Goal: Transaction & Acquisition: Purchase product/service

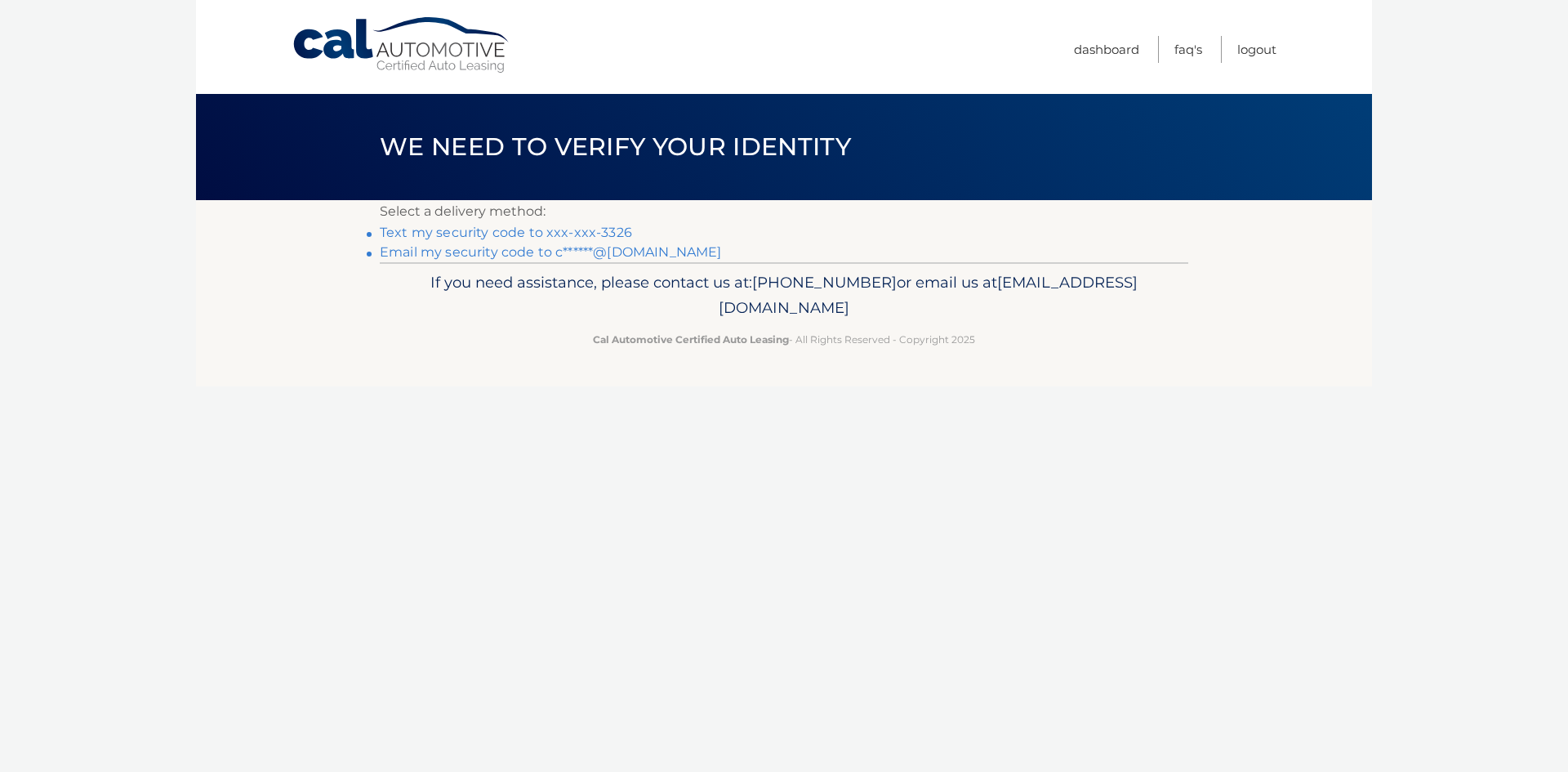
click at [592, 230] on link "Text my security code to xxx-xxx-3326" at bounding box center [506, 232] width 252 height 15
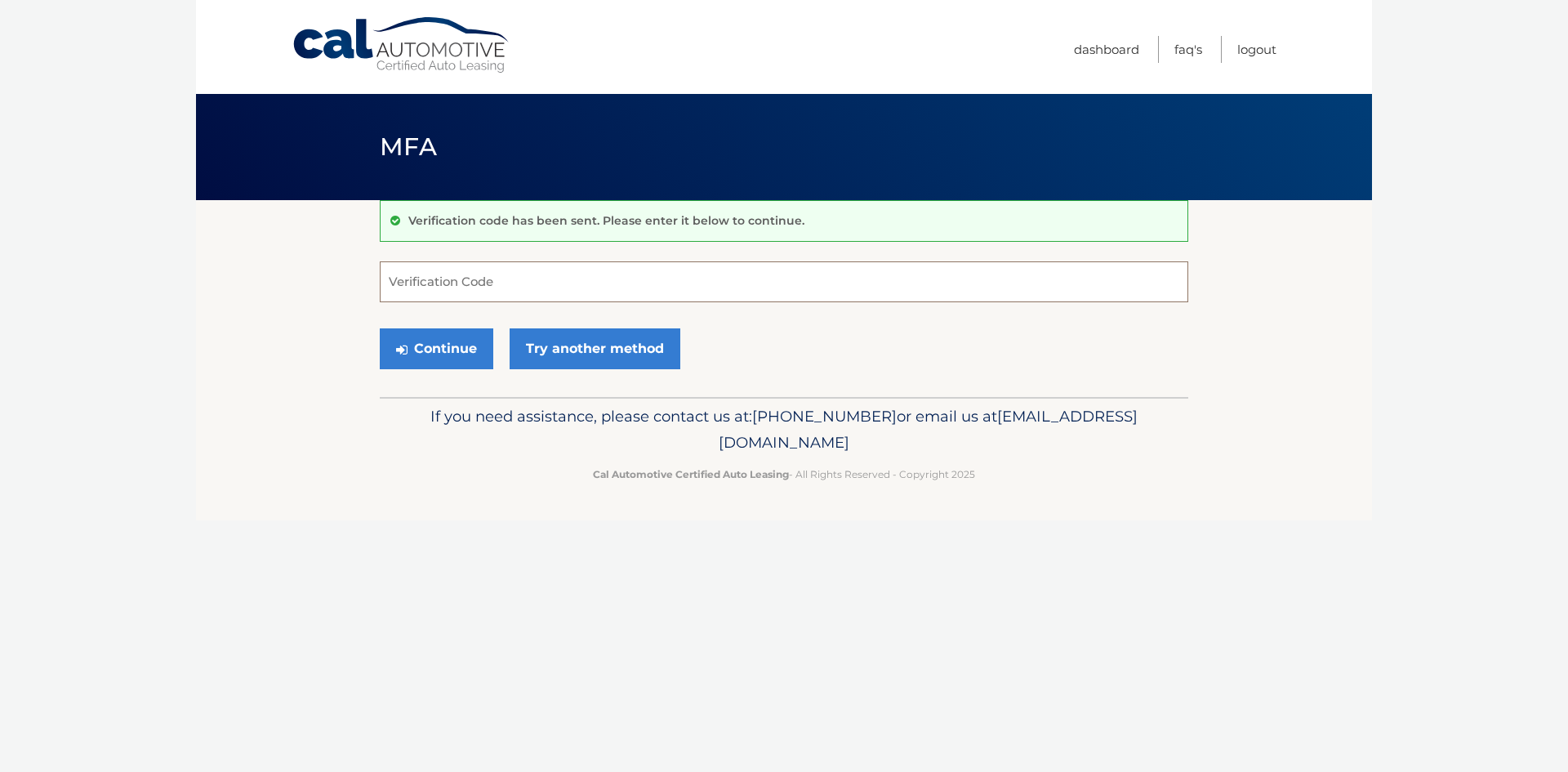
click at [505, 282] on input "Verification Code" at bounding box center [784, 282] width 808 height 41
type input "504444"
click at [379, 328] on button "Continue" at bounding box center [436, 349] width 113 height 41
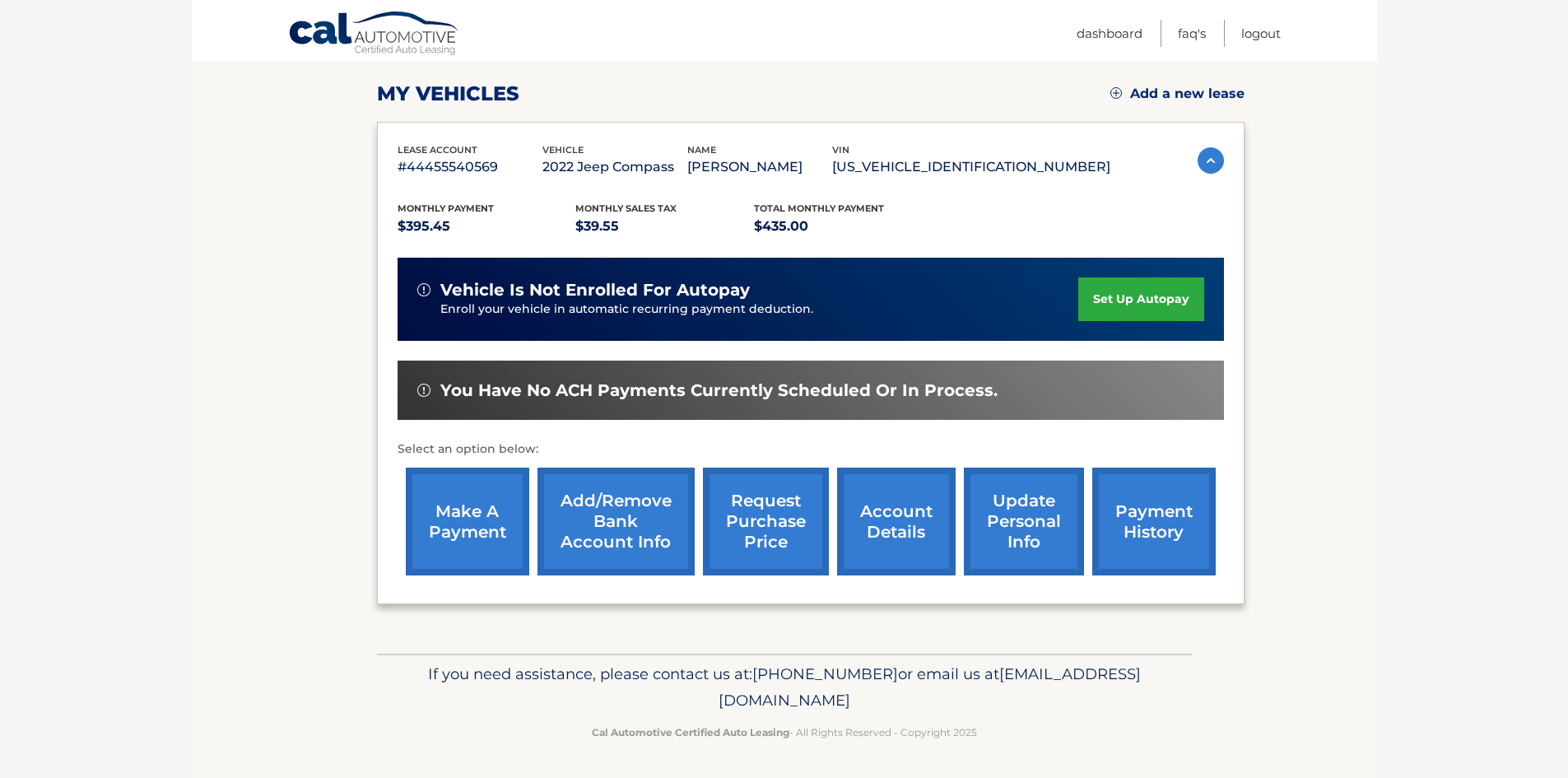
scroll to position [220, 0]
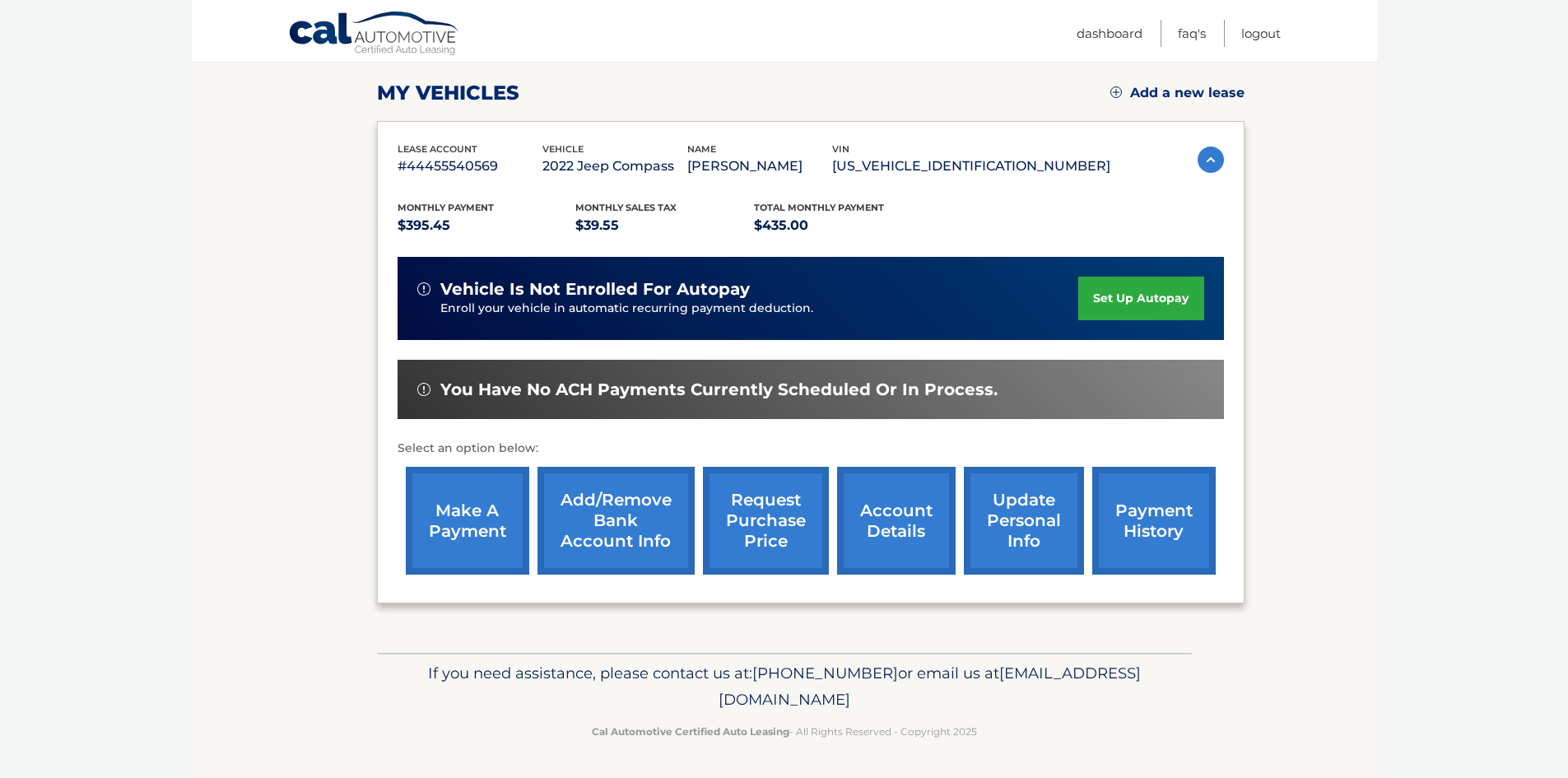
click at [483, 526] on link "make a payment" at bounding box center [467, 520] width 124 height 107
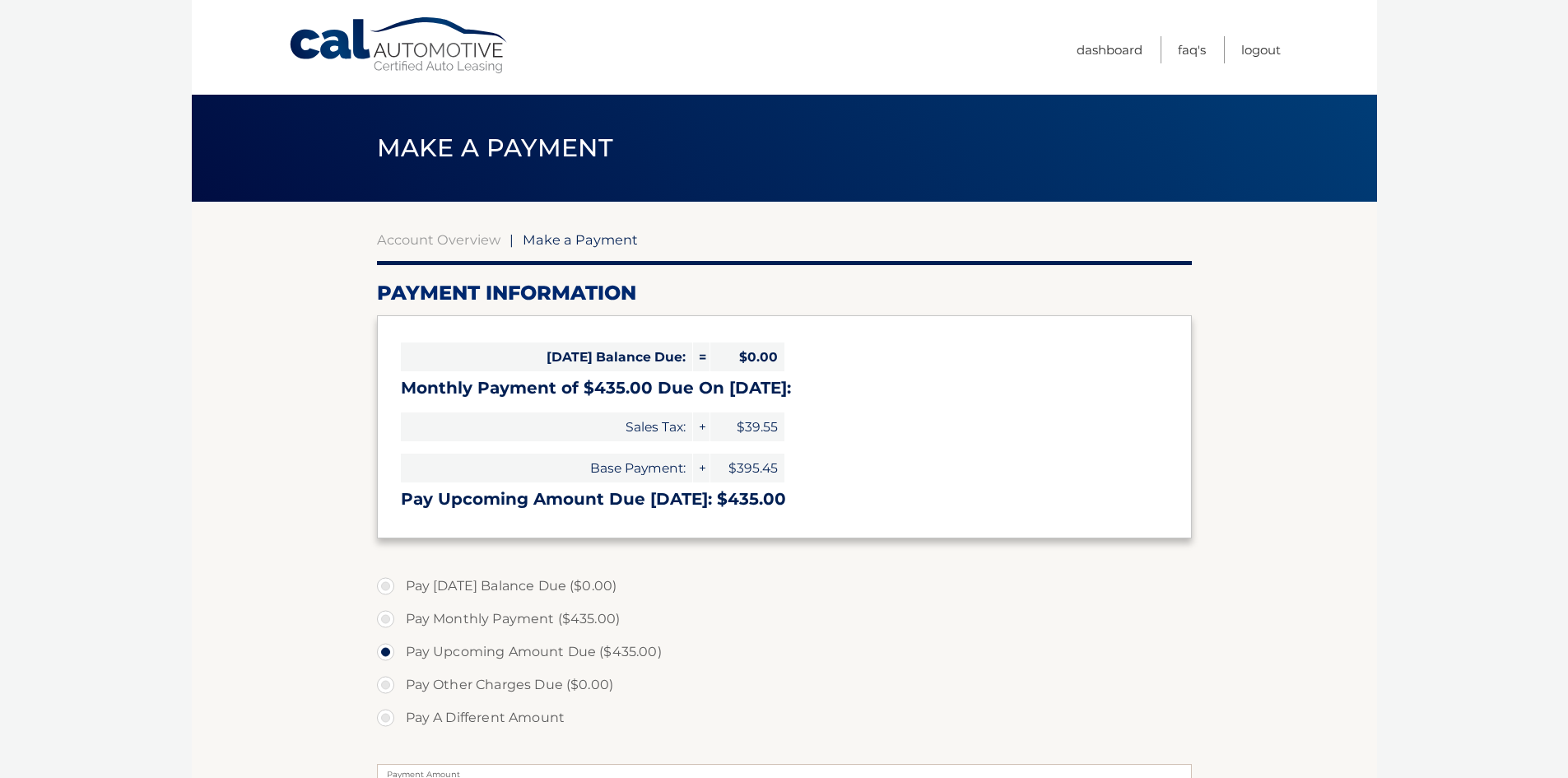
select select "NTc2MTZhZDAtMWI2MC00YTZmLTk2MzYtMTRiMTk4YTJhY2U0"
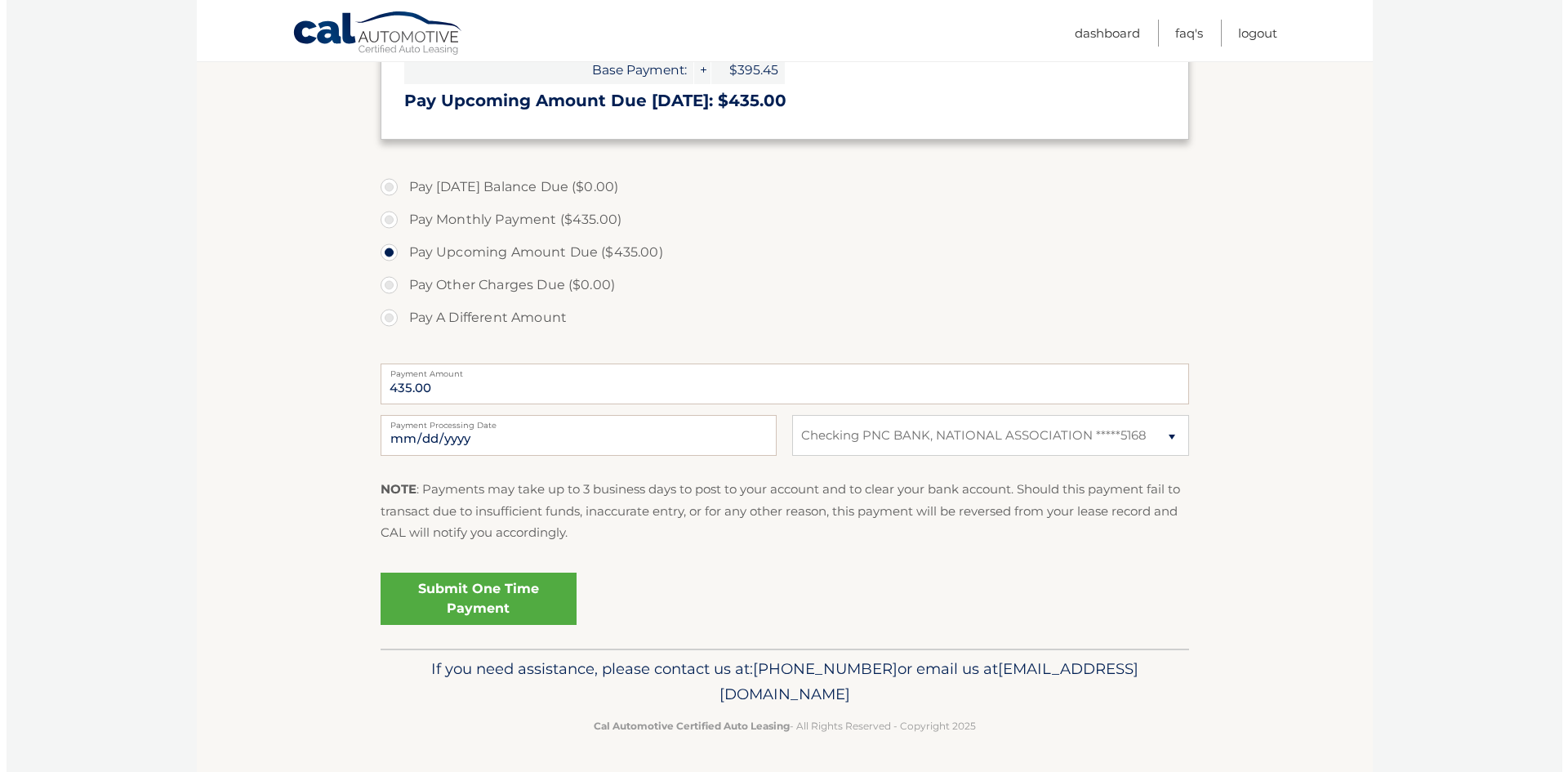
scroll to position [396, 0]
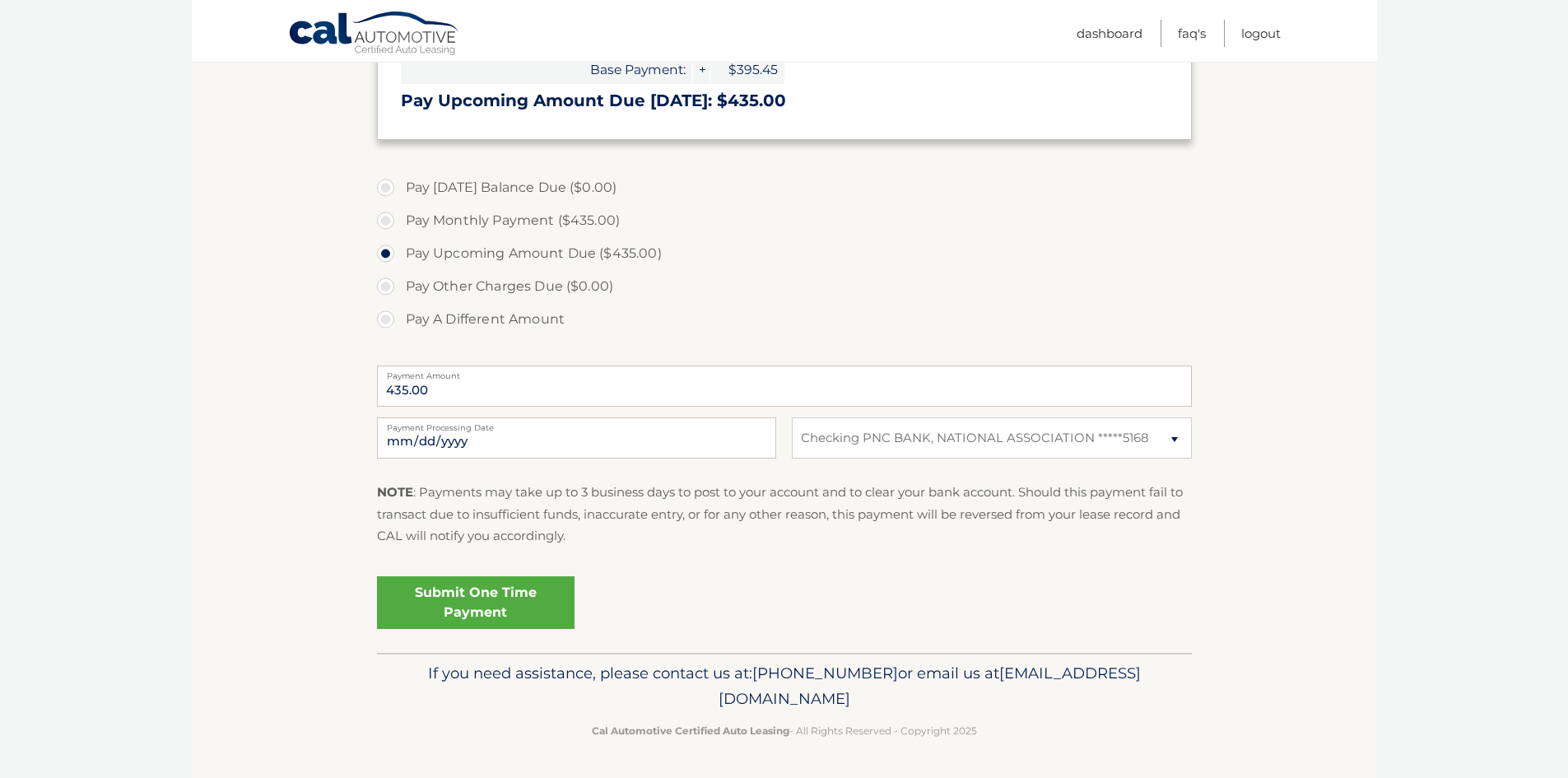
click at [467, 597] on link "Submit One Time Payment" at bounding box center [476, 603] width 198 height 52
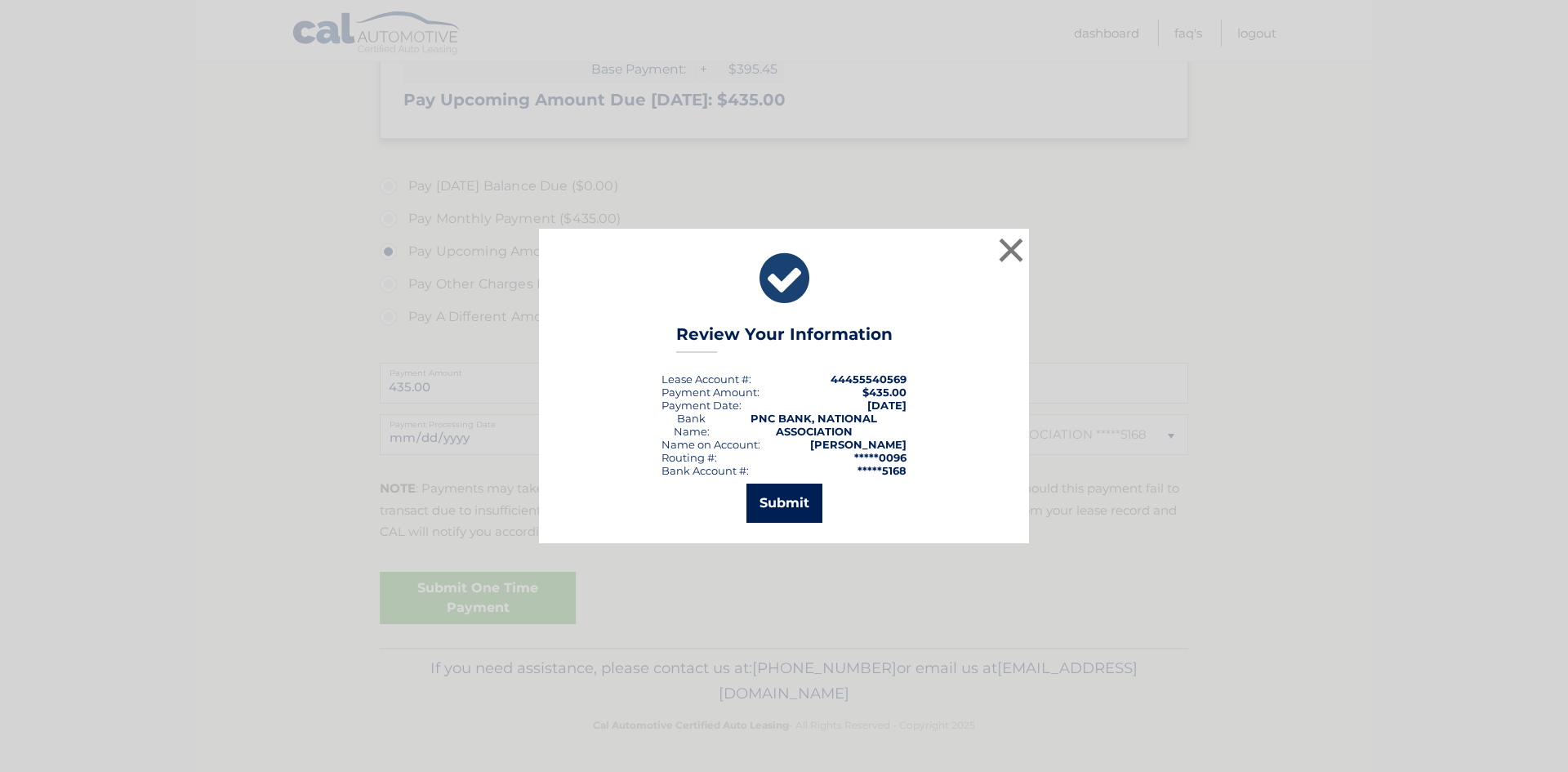
click at [786, 502] on button "Submit" at bounding box center [784, 503] width 76 height 39
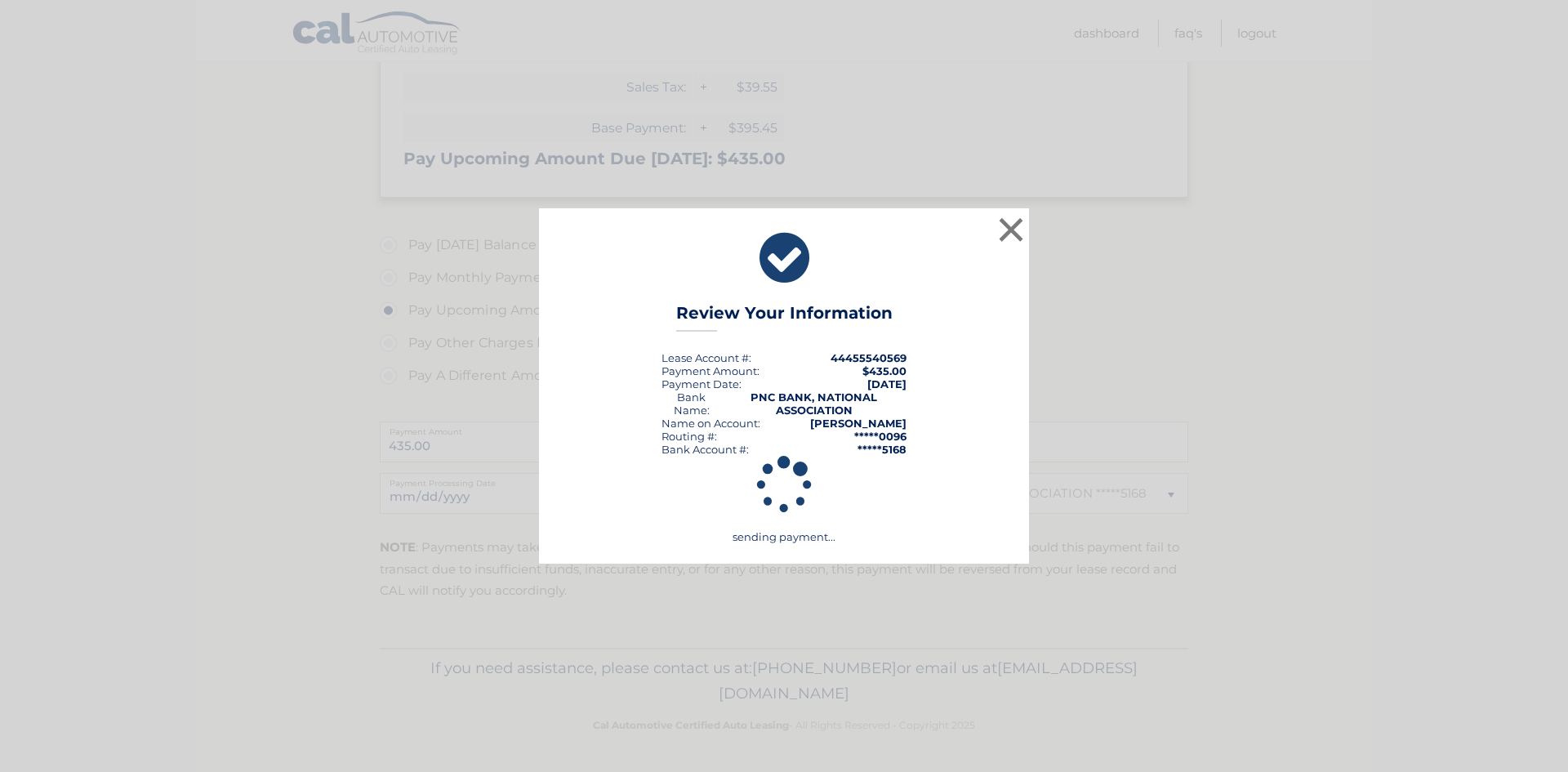
scroll to position [337, 0]
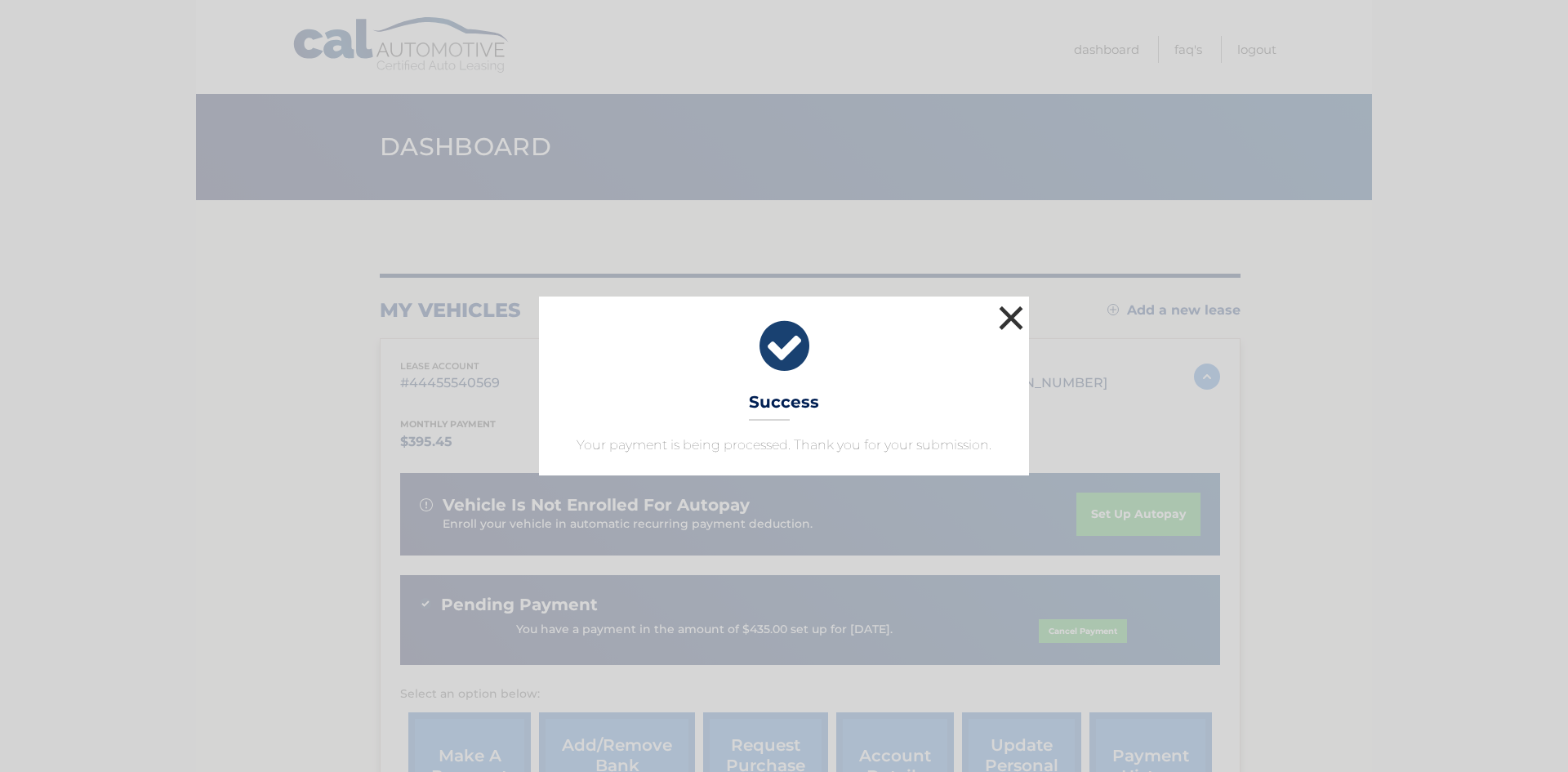
click at [1005, 315] on button "×" at bounding box center [1011, 317] width 32 height 32
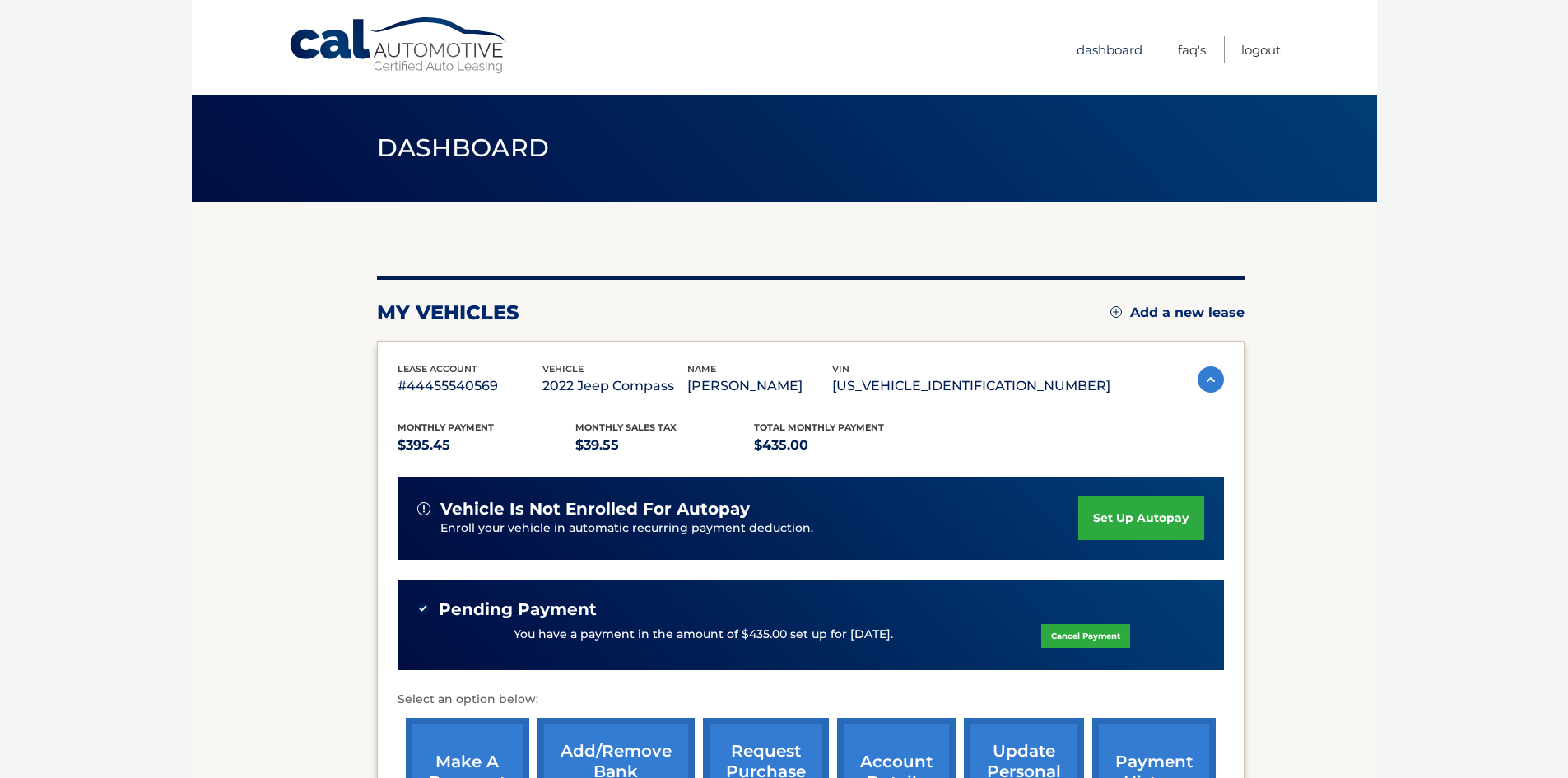
click at [1113, 52] on link "Dashboard" at bounding box center [1109, 50] width 66 height 28
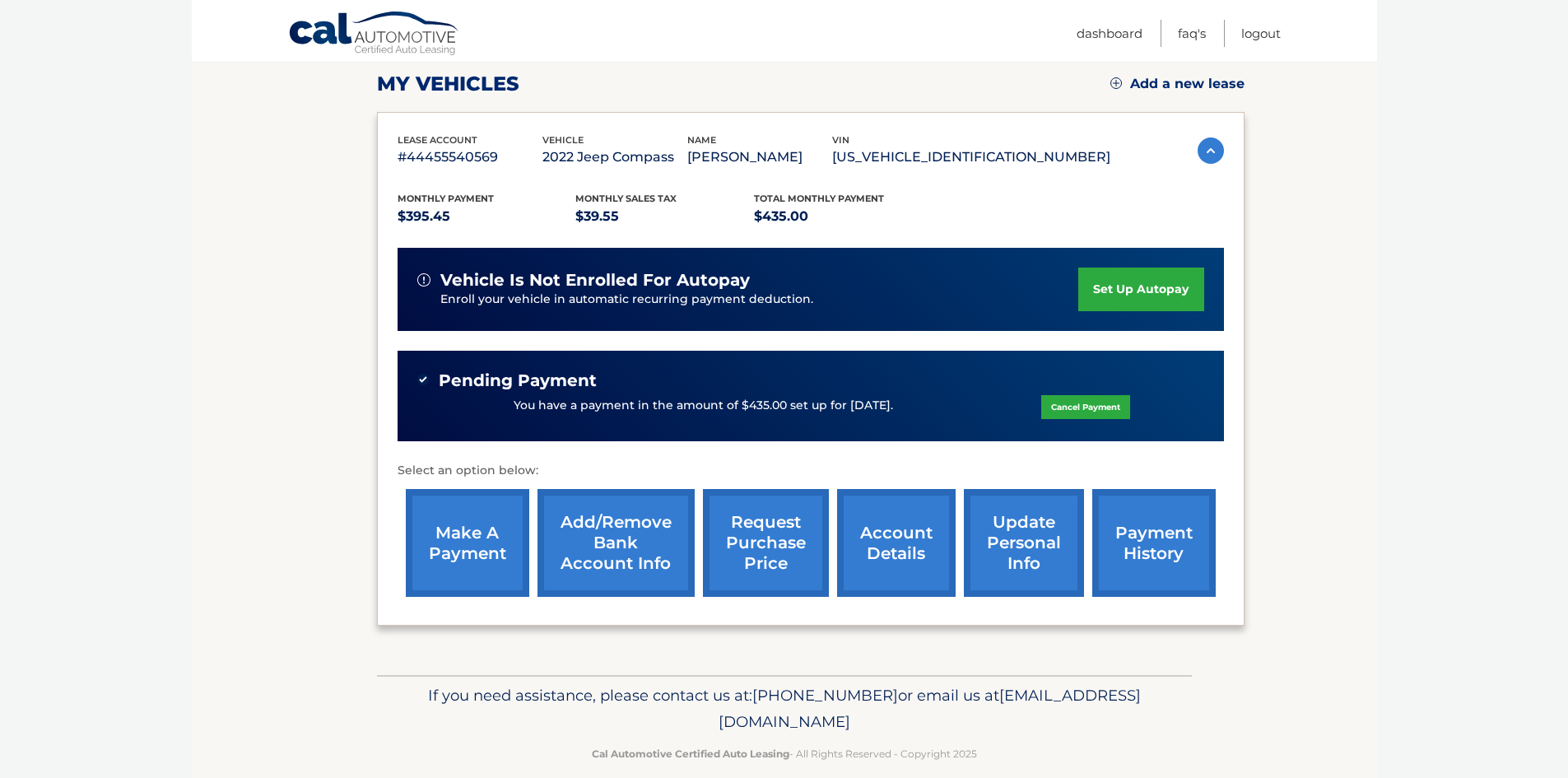
scroll to position [251, 0]
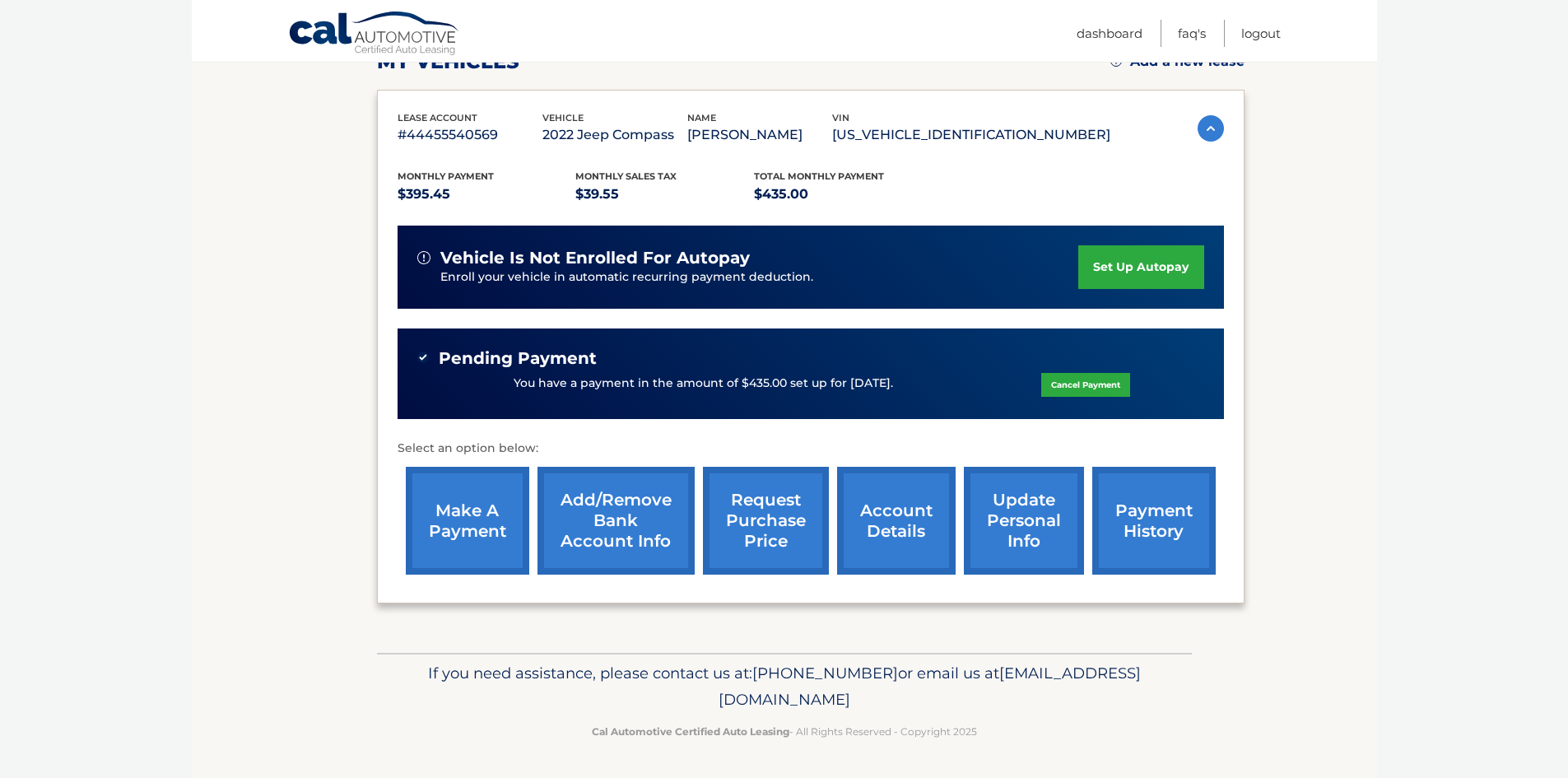
click at [476, 530] on link "make a payment" at bounding box center [467, 520] width 124 height 107
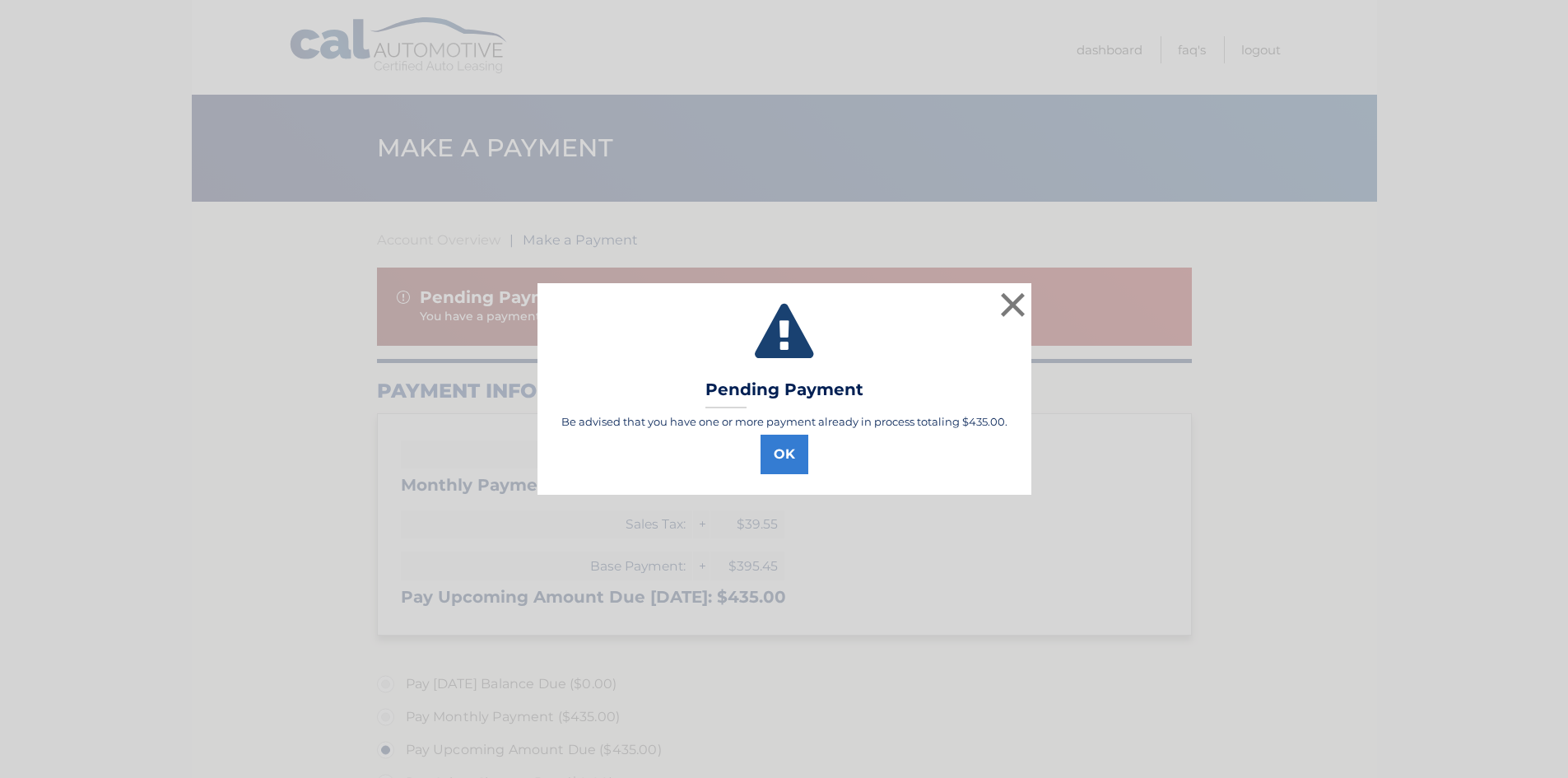
select select "NTc2MTZhZDAtMWI2MC00YTZmLTk2MzYtMTRiMTk4YTJhY2U0"
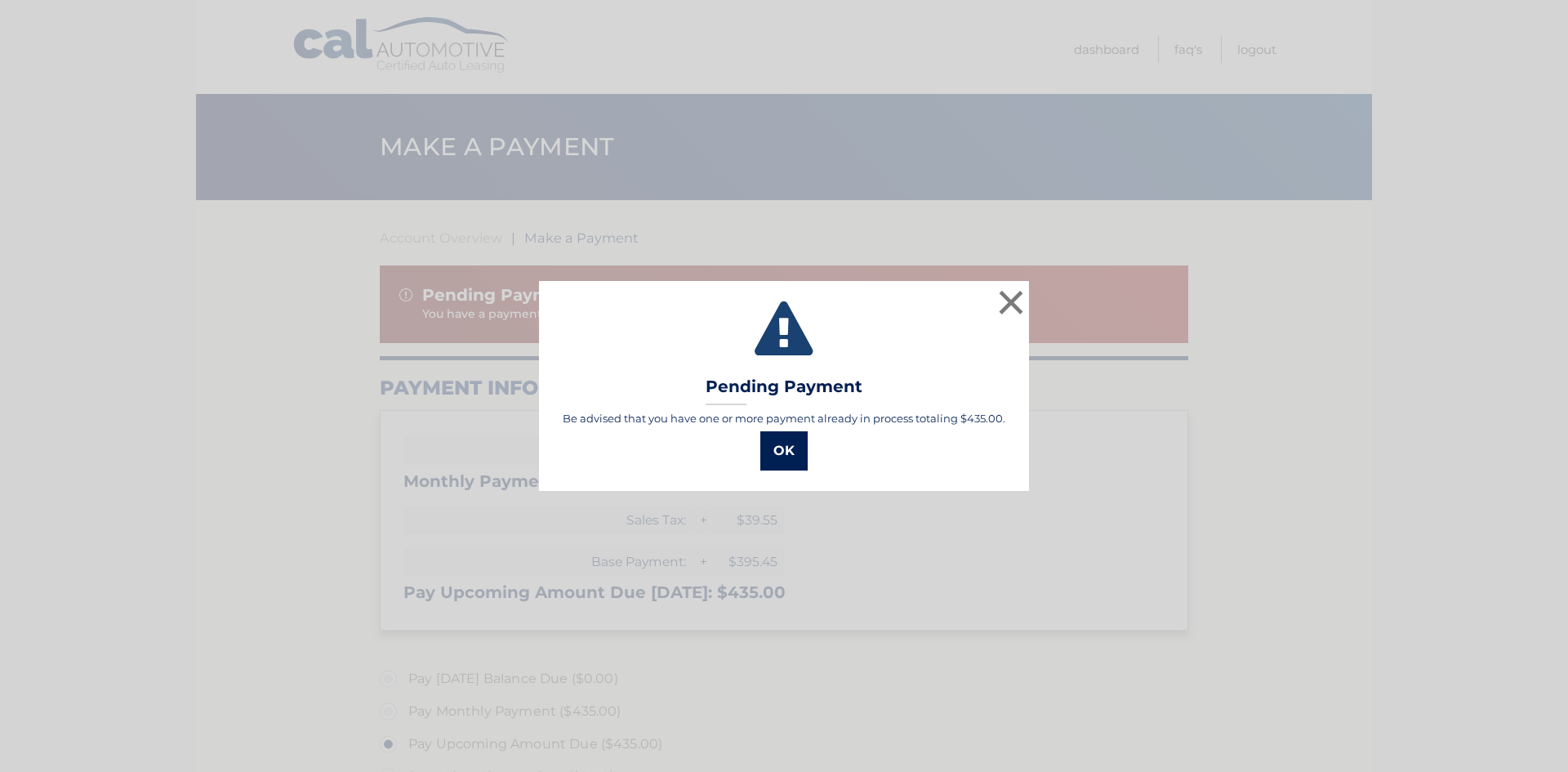
click at [786, 452] on button "OK" at bounding box center [784, 451] width 48 height 39
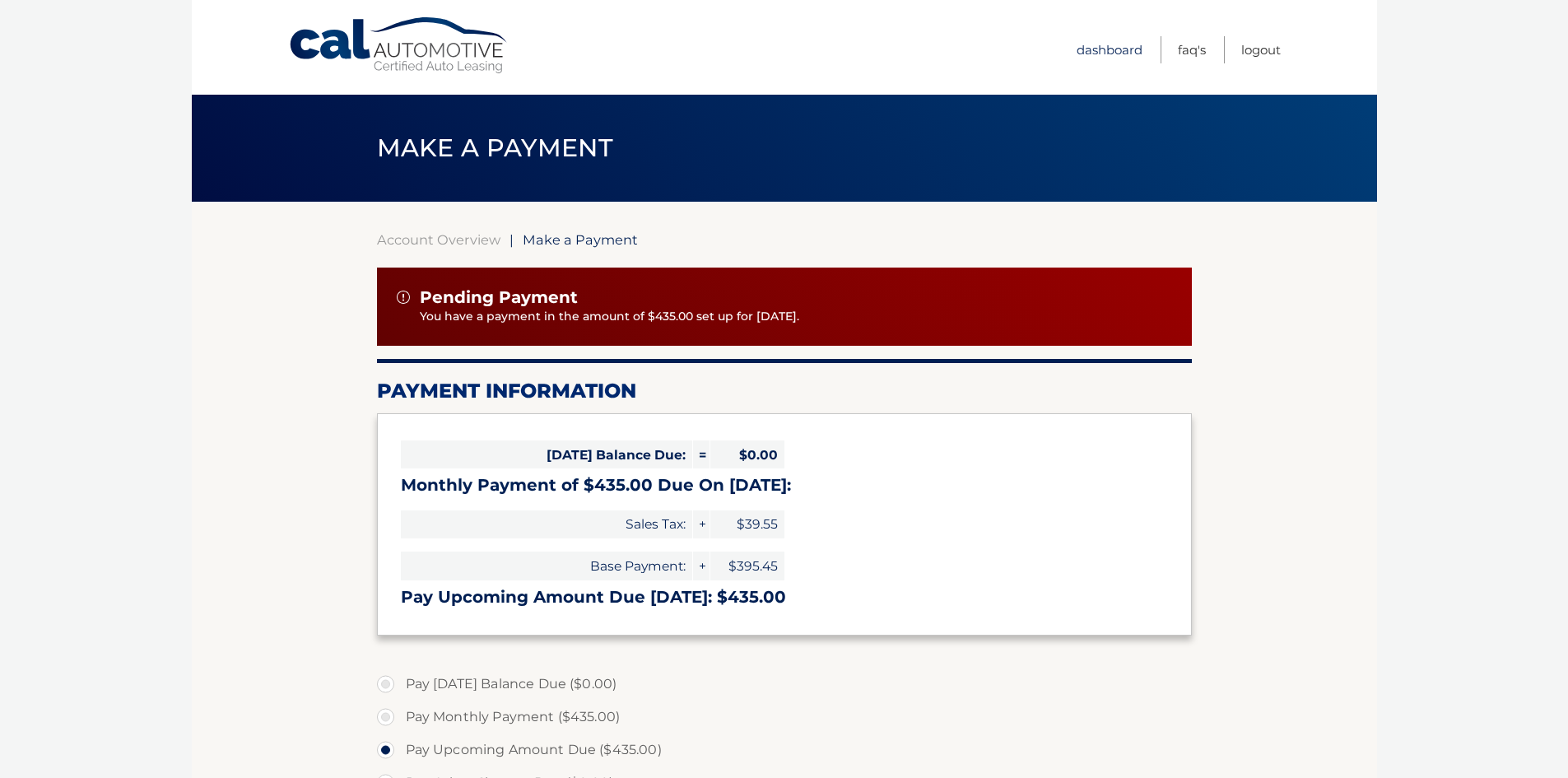
click at [1126, 47] on link "Dashboard" at bounding box center [1109, 50] width 66 height 28
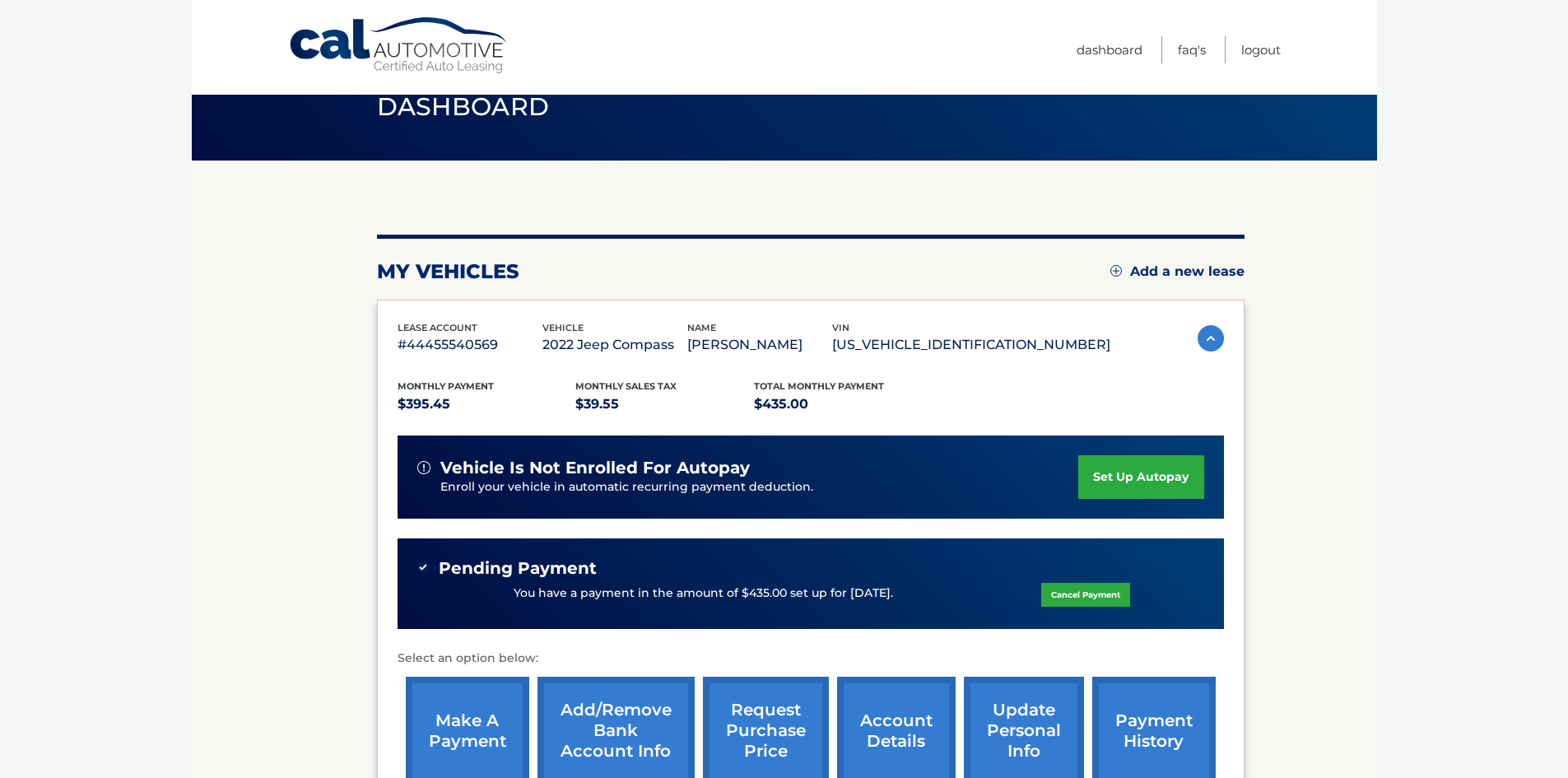
scroll to position [251, 0]
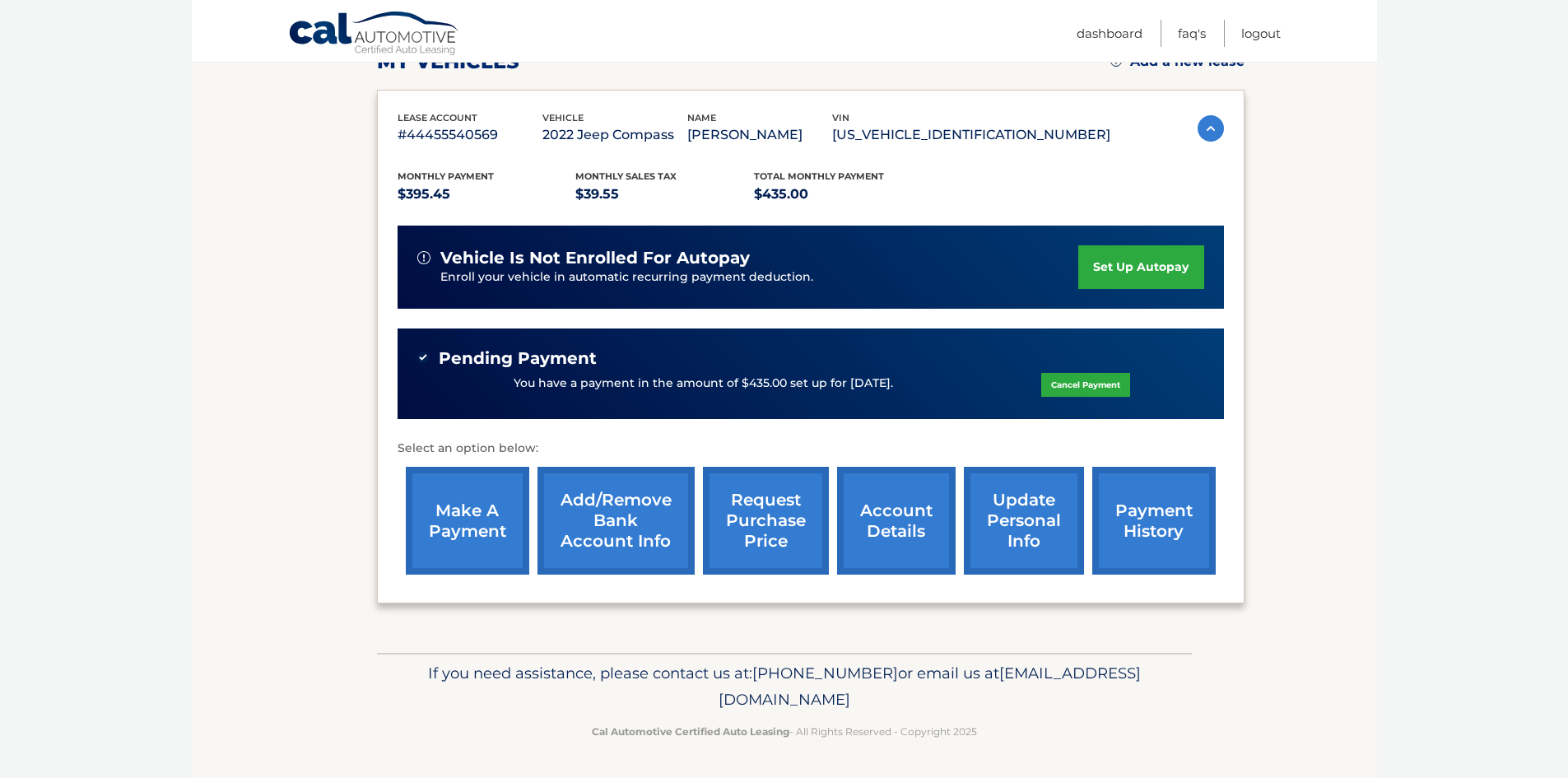
click at [882, 523] on link "account details" at bounding box center [896, 520] width 119 height 107
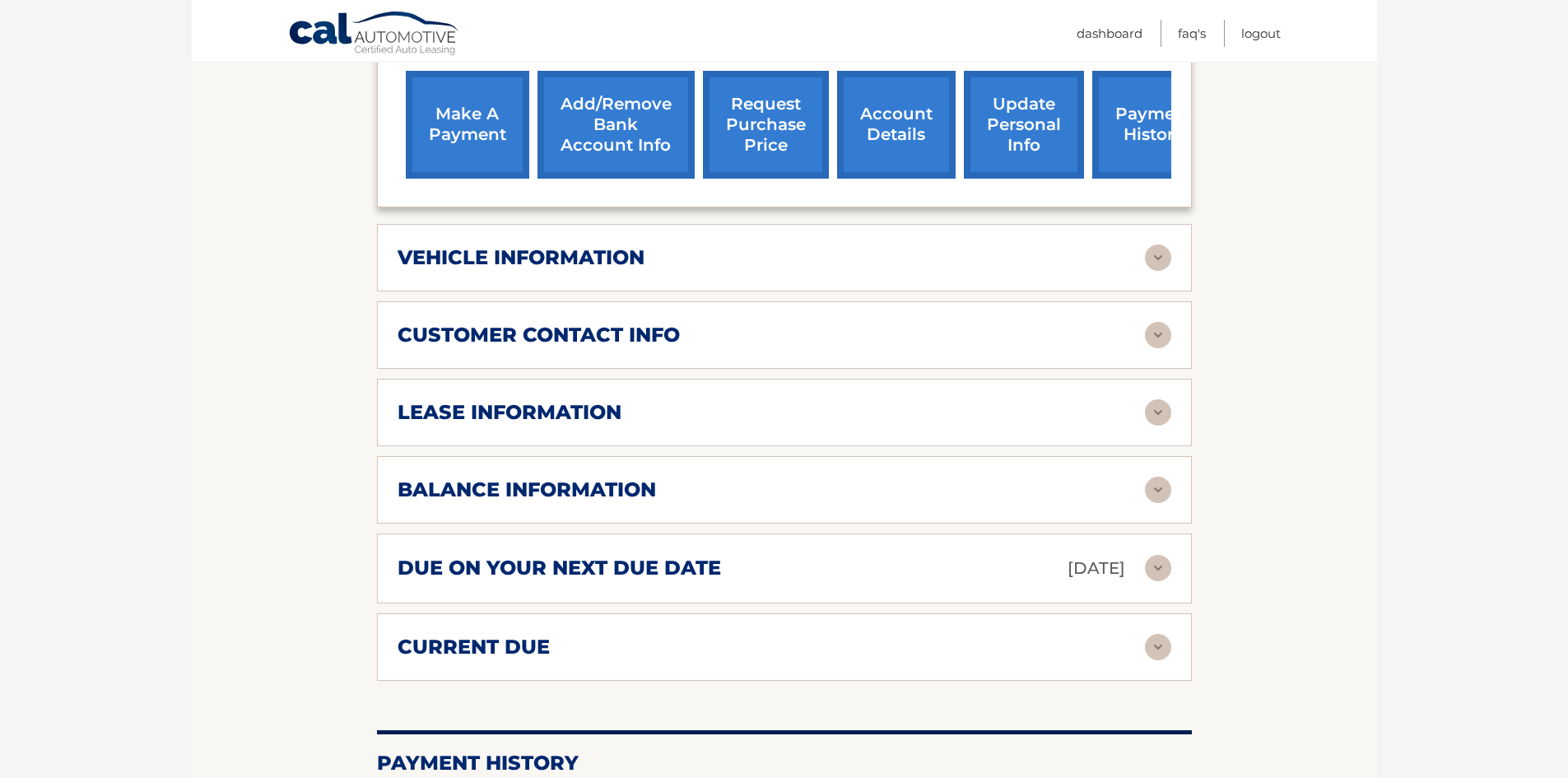
scroll to position [741, 0]
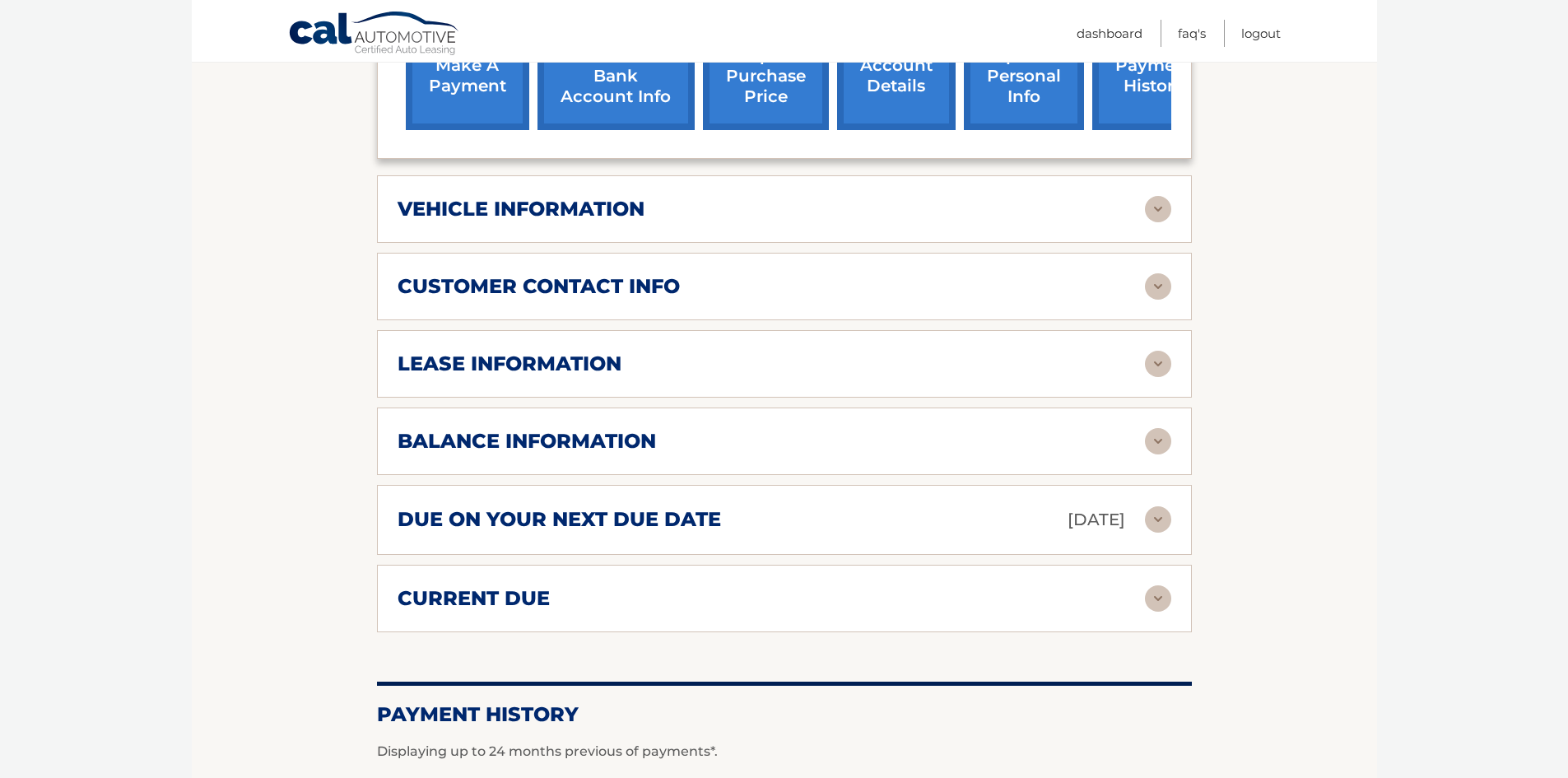
click at [577, 197] on h2 "vehicle information" at bounding box center [521, 209] width 247 height 25
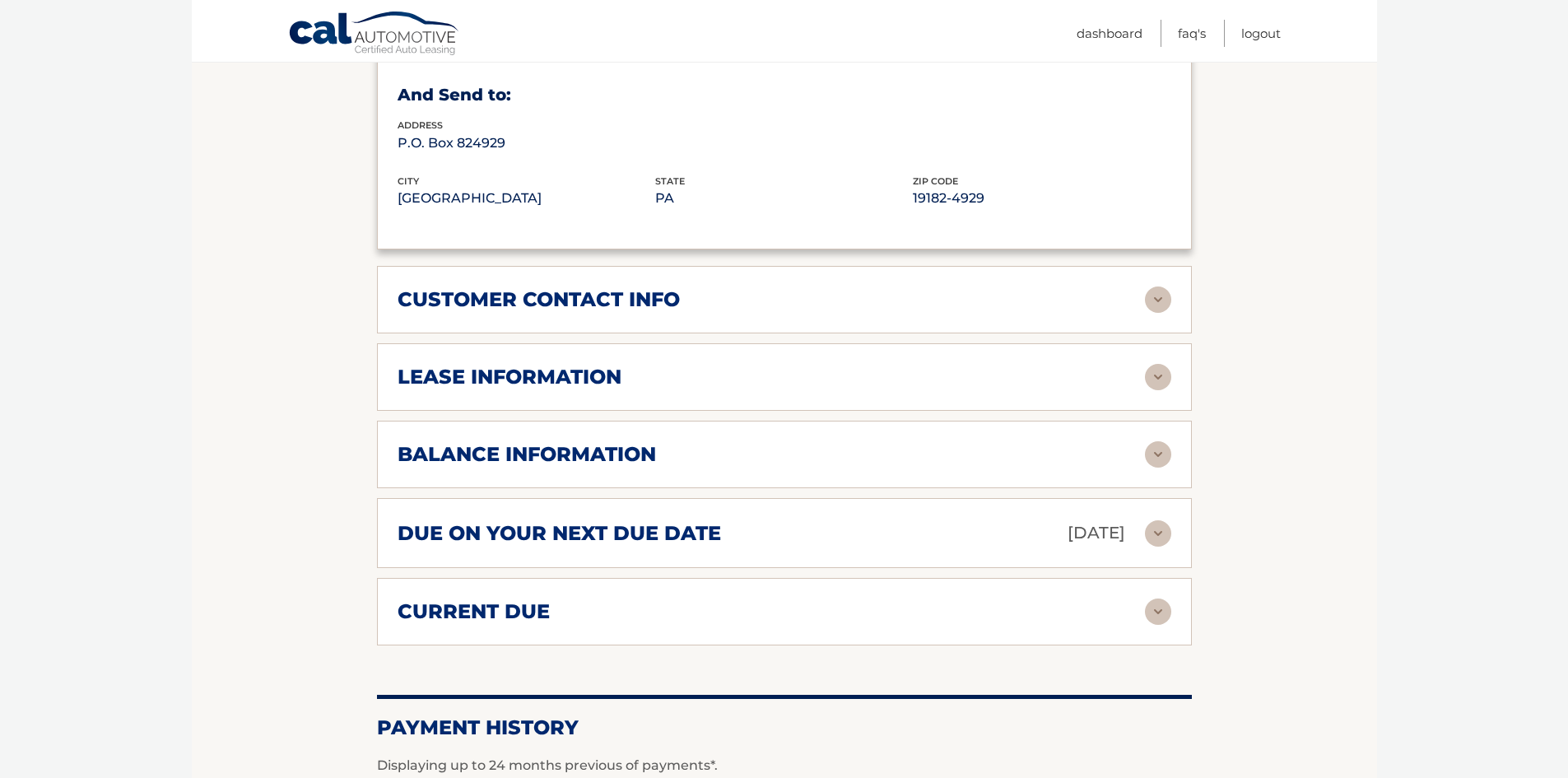
scroll to position [1153, 0]
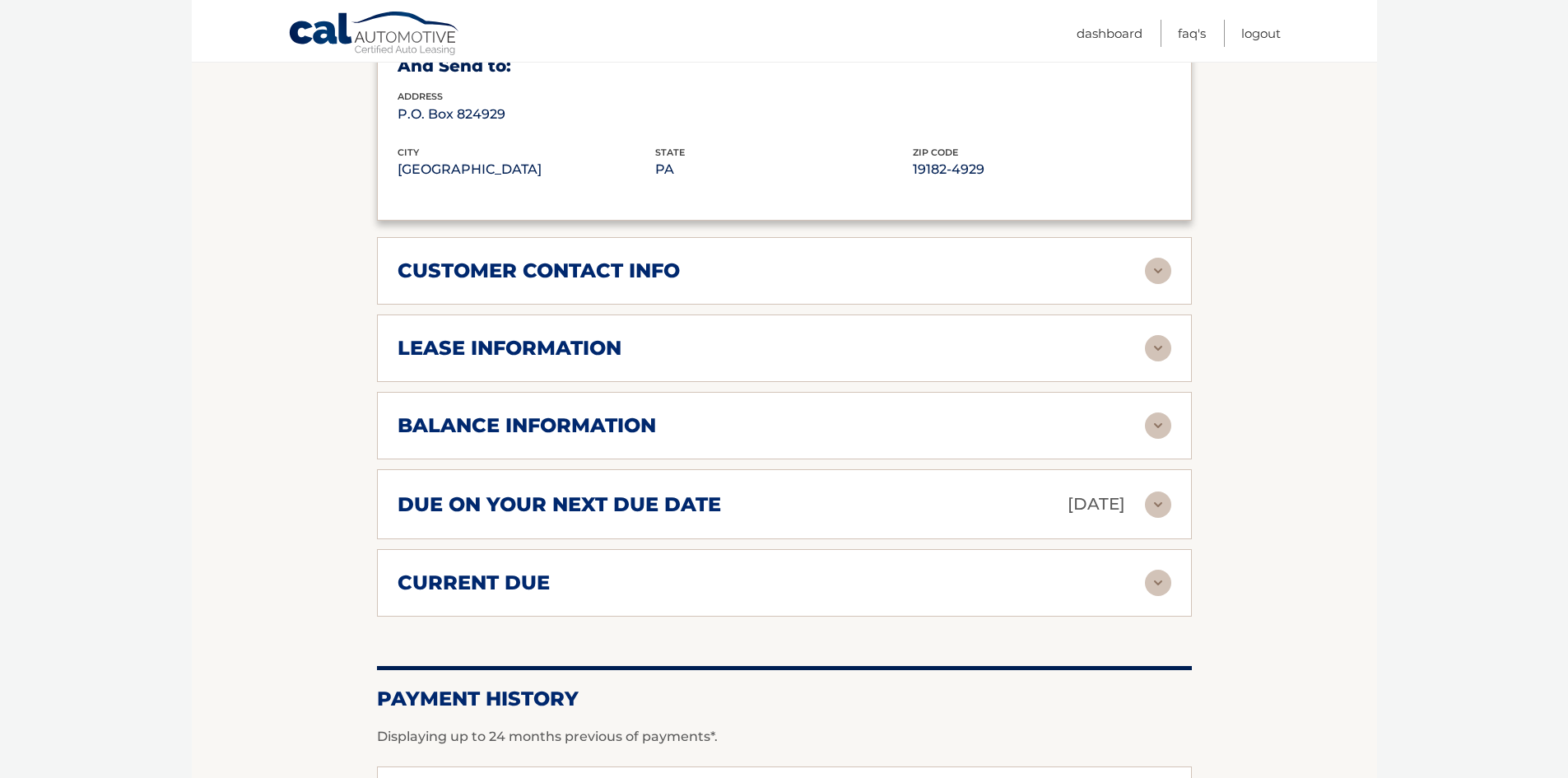
click at [474, 336] on h2 "lease information" at bounding box center [509, 348] width 224 height 25
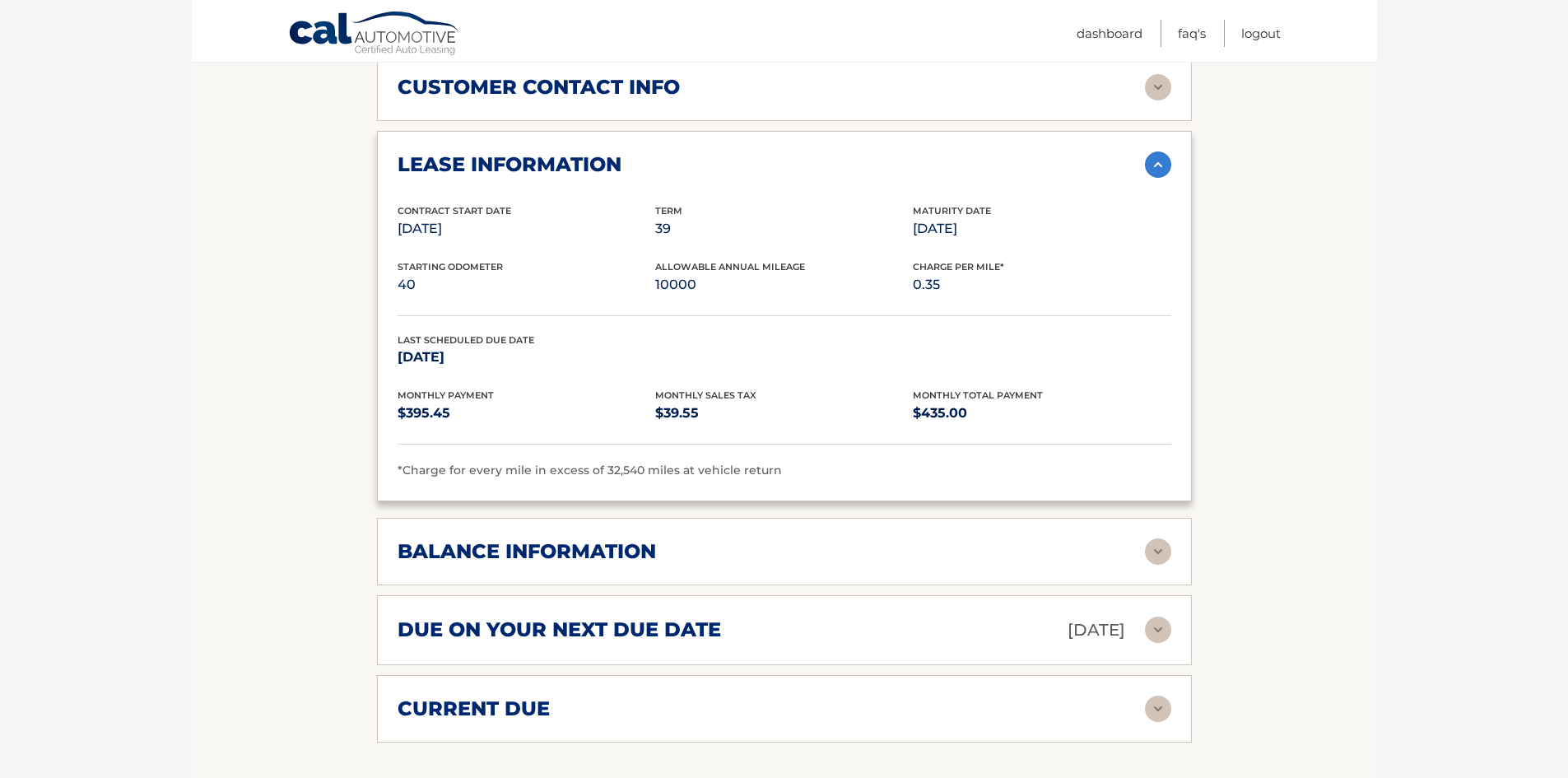
scroll to position [1400, 0]
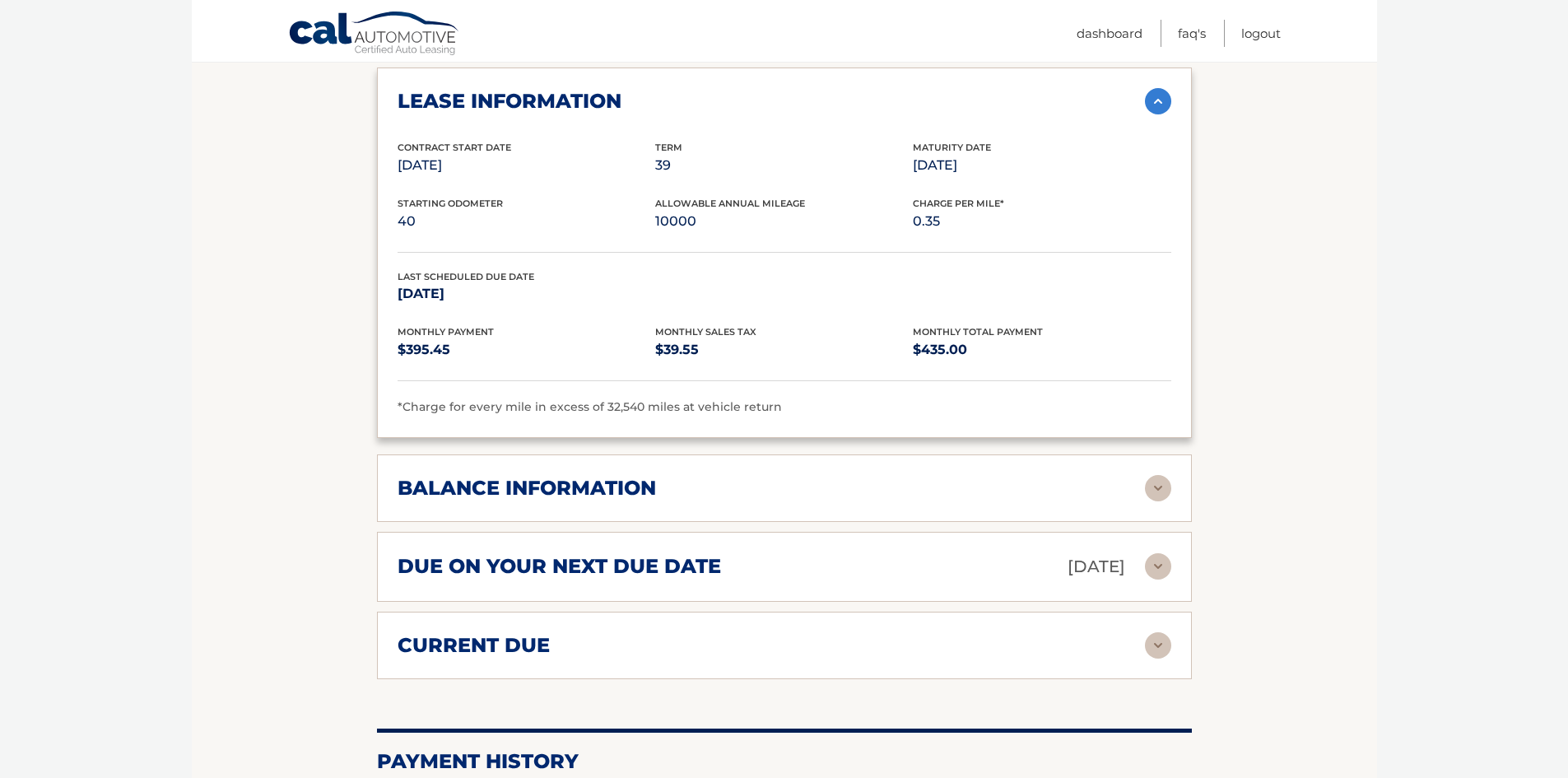
click at [438, 476] on h2 "balance information" at bounding box center [527, 488] width 259 height 25
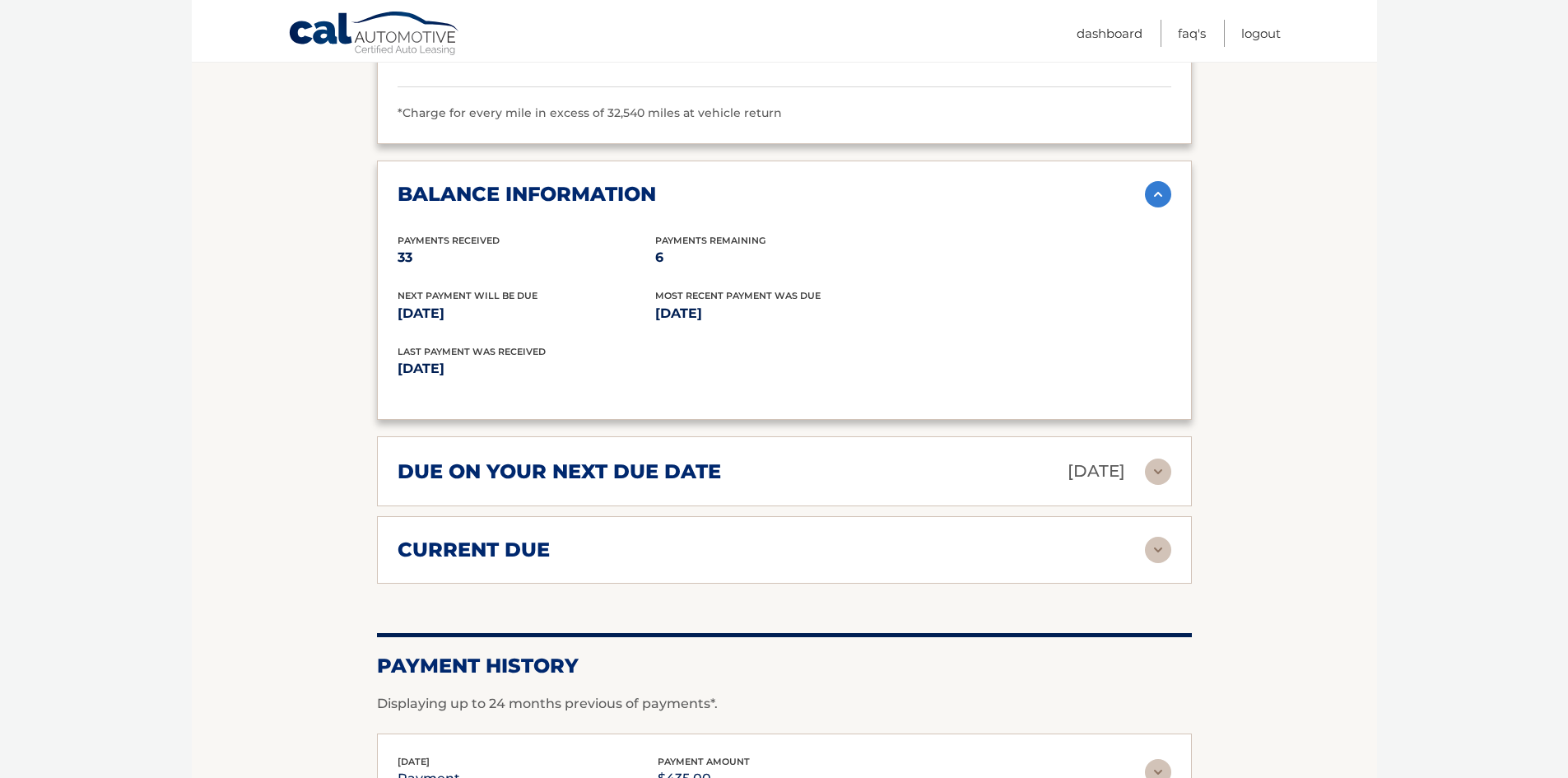
scroll to position [1730, 0]
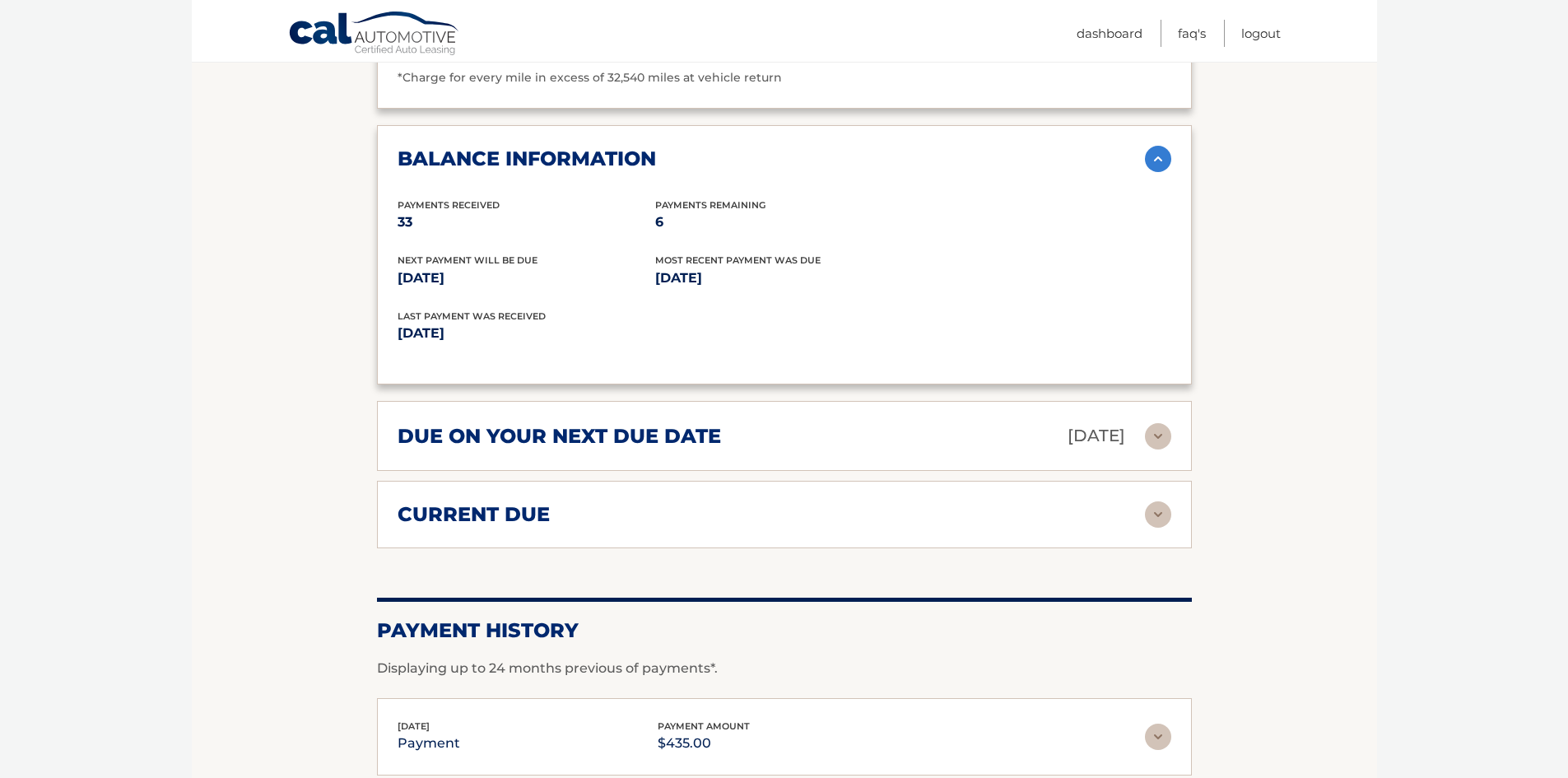
click at [399, 502] on h2 "current due" at bounding box center [473, 514] width 152 height 25
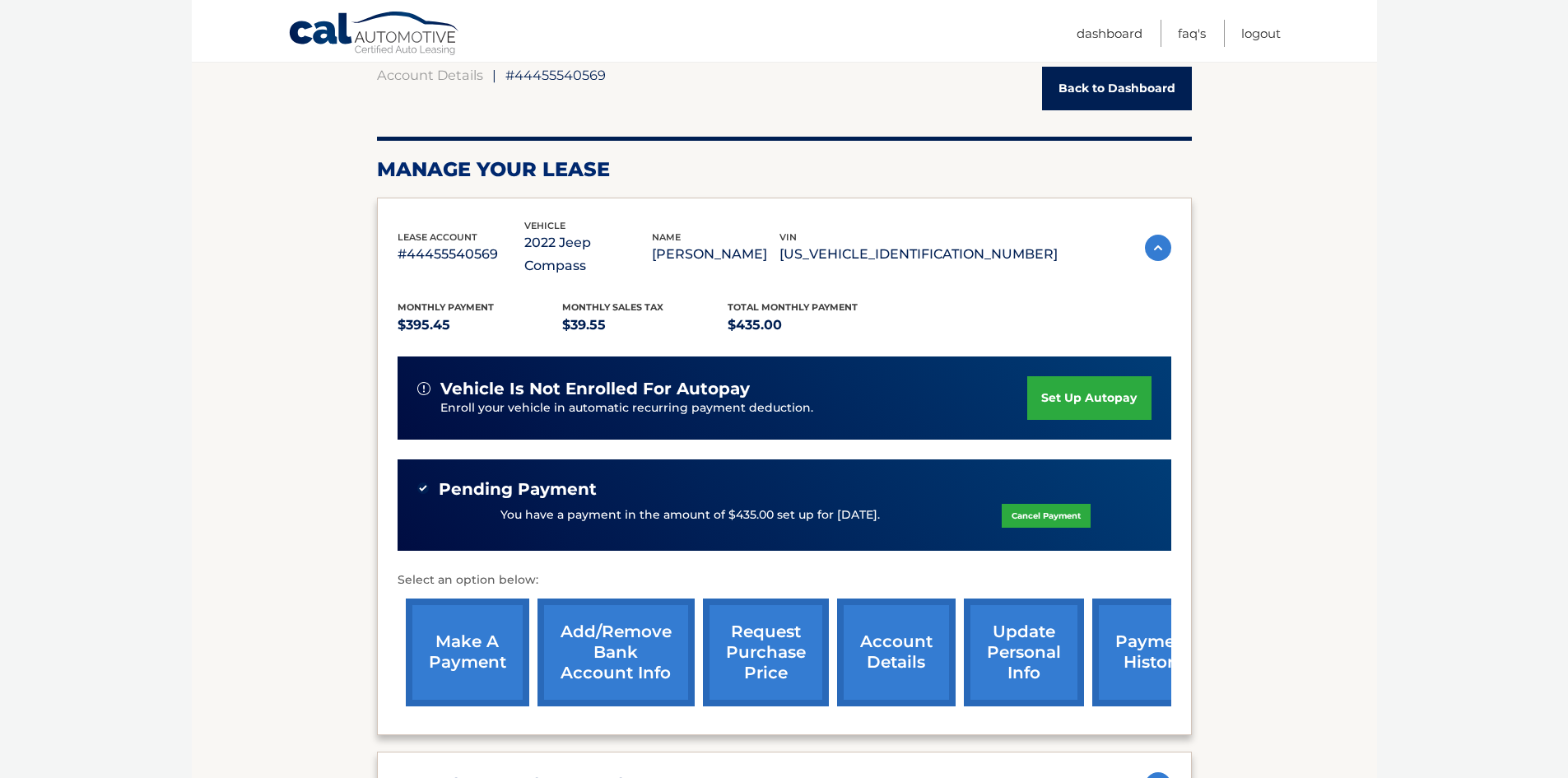
scroll to position [0, 0]
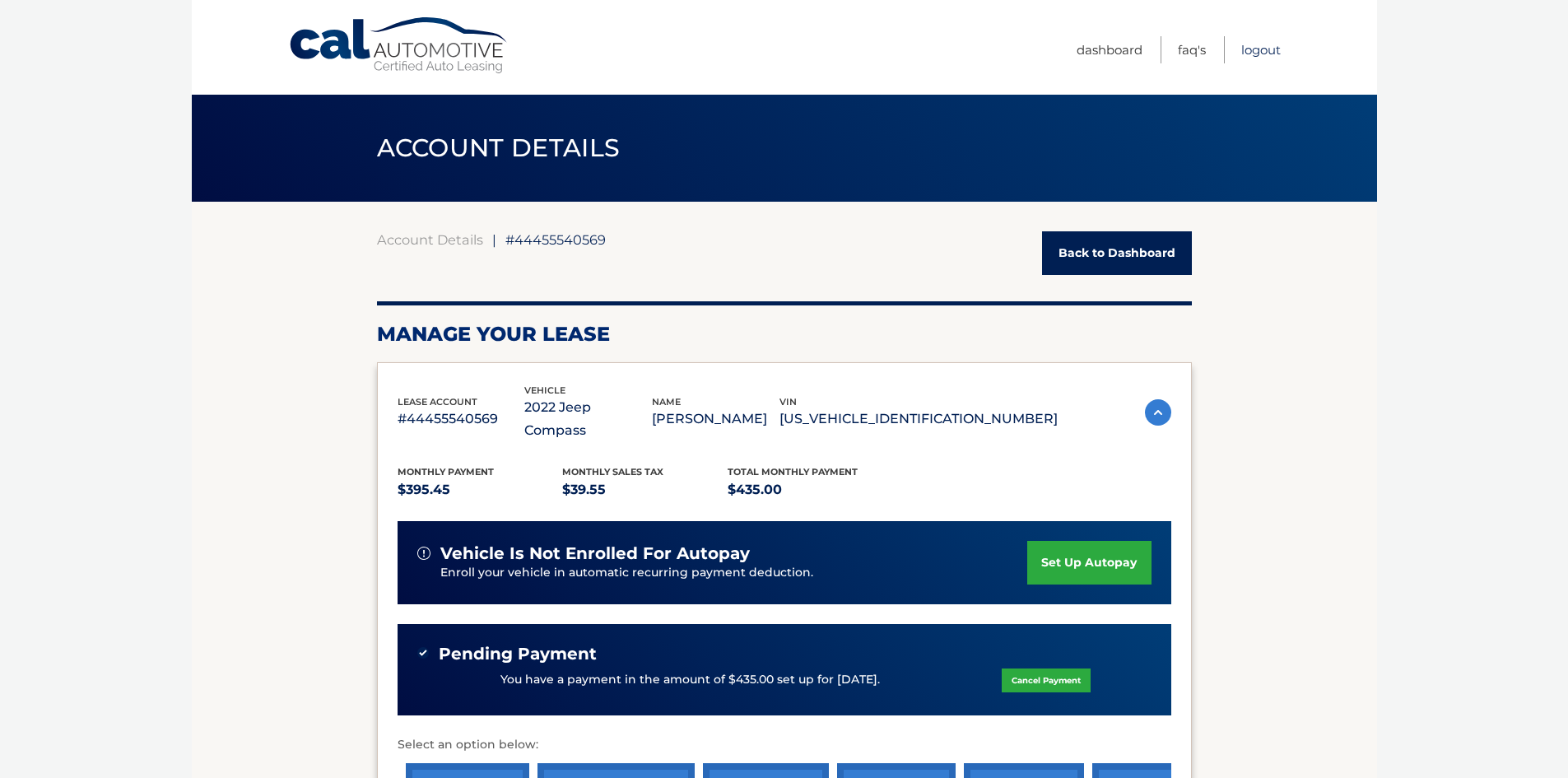
click at [1254, 53] on link "Logout" at bounding box center [1261, 50] width 40 height 28
